Goal: Task Accomplishment & Management: Manage account settings

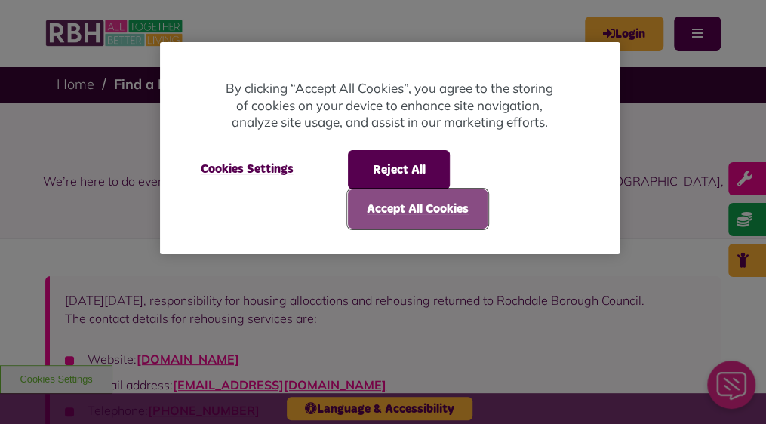
click at [410, 214] on button "Accept All Cookies" at bounding box center [418, 208] width 140 height 39
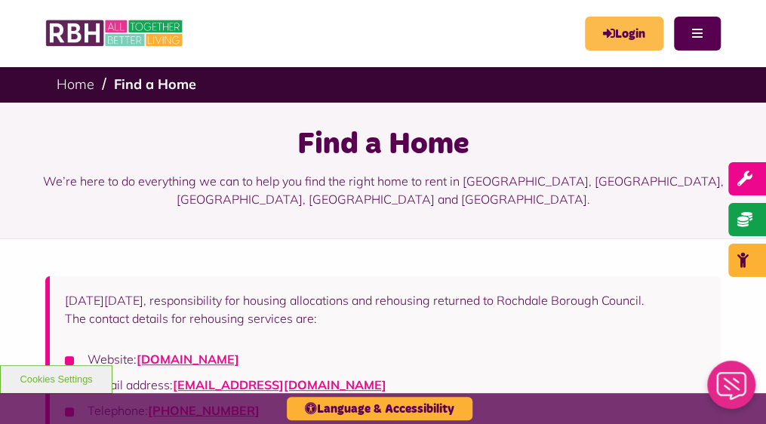
click at [587, 31] on link "Login" at bounding box center [624, 34] width 78 height 34
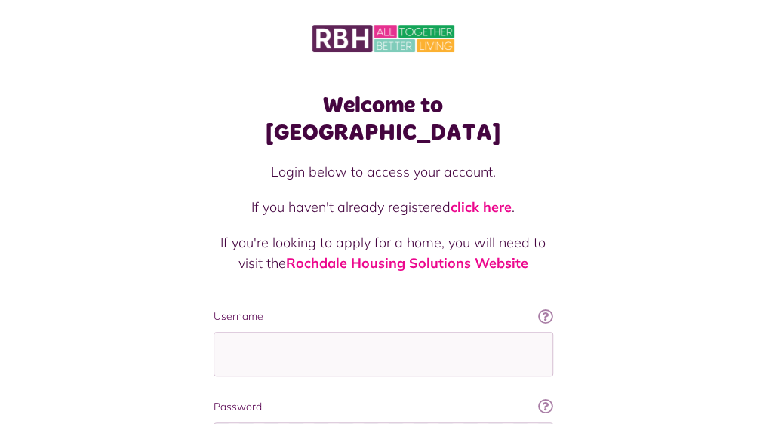
scroll to position [155, 0]
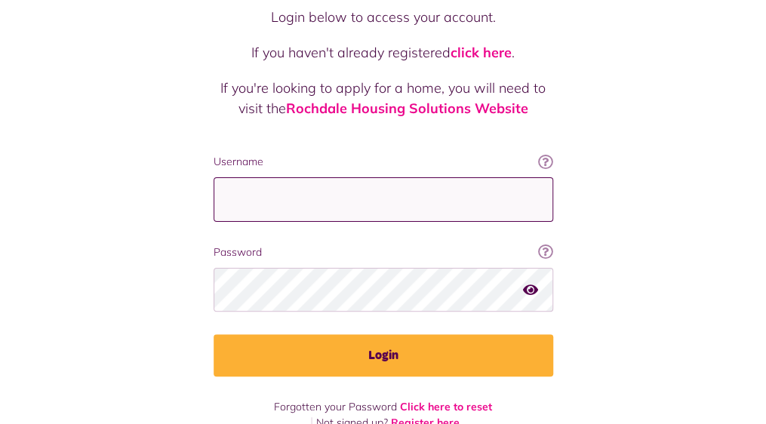
click at [214, 177] on input "Username" at bounding box center [384, 199] width 340 height 45
type input "**********"
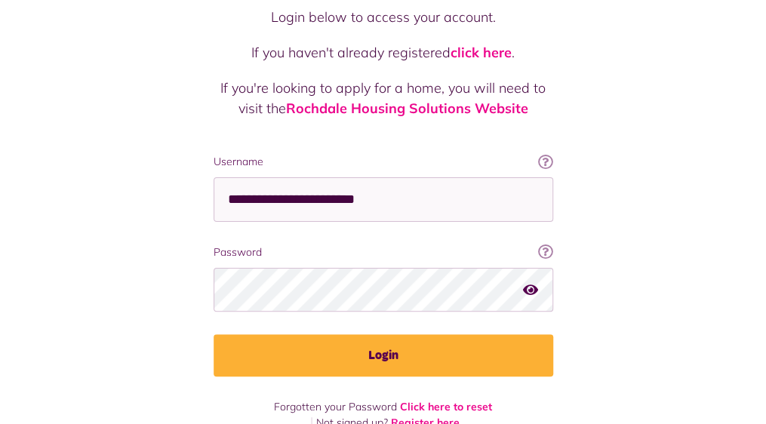
click at [523, 282] on icon "button" at bounding box center [530, 289] width 15 height 14
click at [523, 282] on icon "button" at bounding box center [531, 289] width 17 height 14
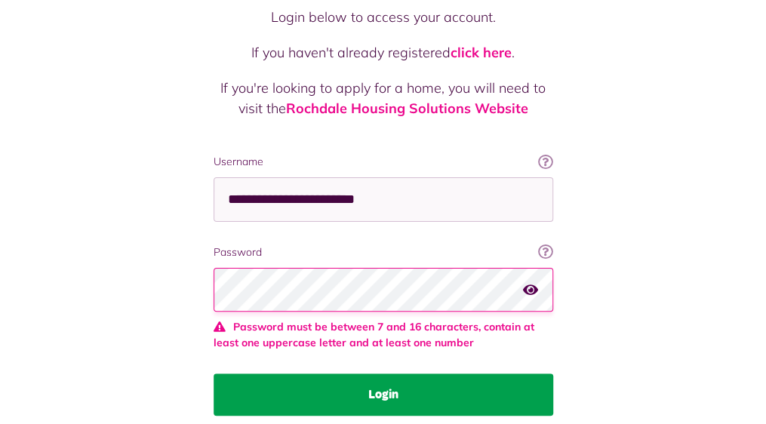
click at [214, 330] on fieldset "**********" at bounding box center [384, 285] width 340 height 262
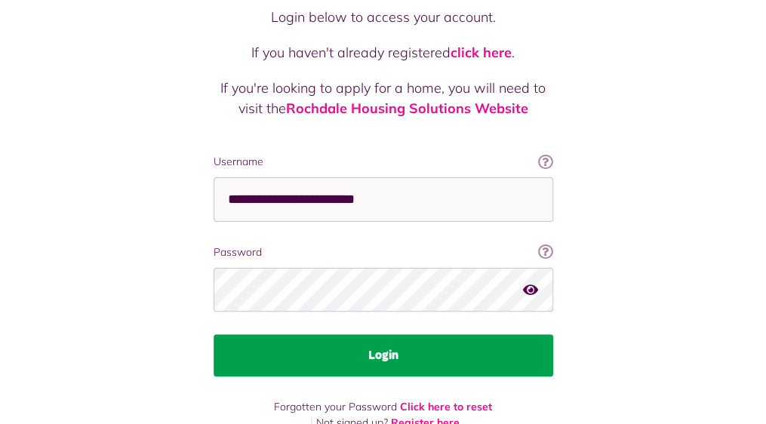
click at [214, 334] on button "Login" at bounding box center [384, 355] width 340 height 42
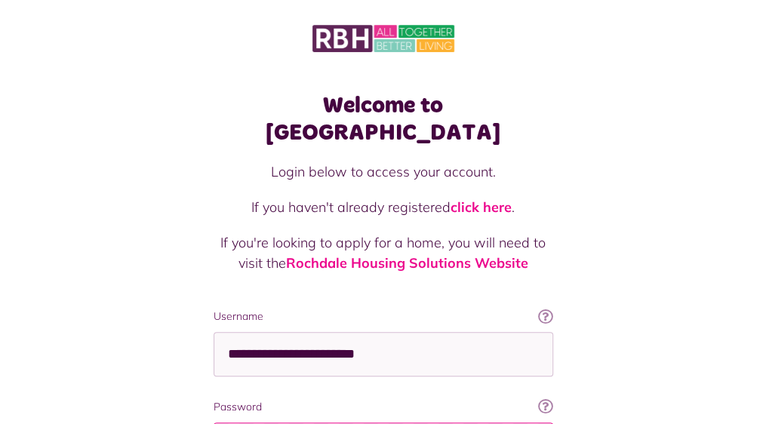
scroll to position [178, 0]
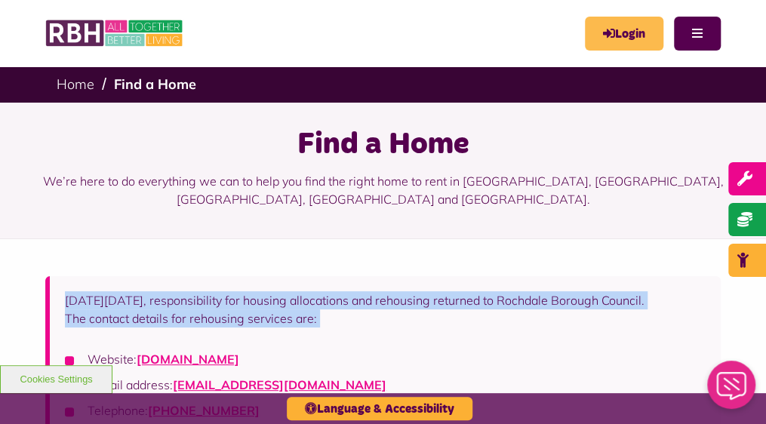
click at [585, 29] on link "Login" at bounding box center [624, 34] width 78 height 34
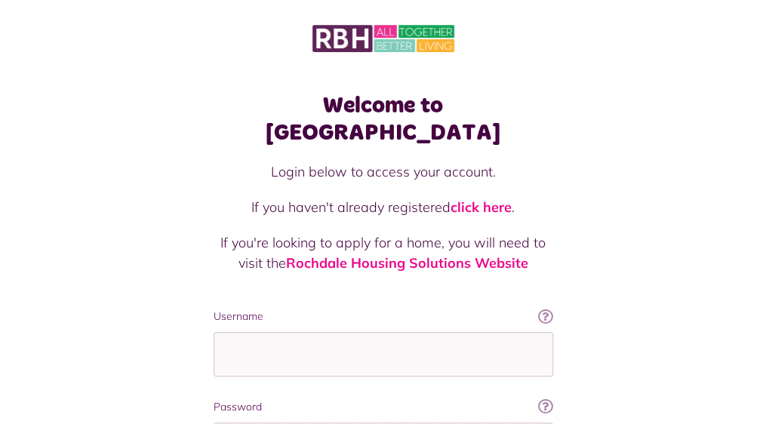
click at [235, 197] on p "If you haven't already registered click here ." at bounding box center [384, 207] width 340 height 20
drag, startPoint x: 454, startPoint y: 45, endPoint x: 519, endPoint y: 32, distance: 66.8
